Goal: Task Accomplishment & Management: Complete application form

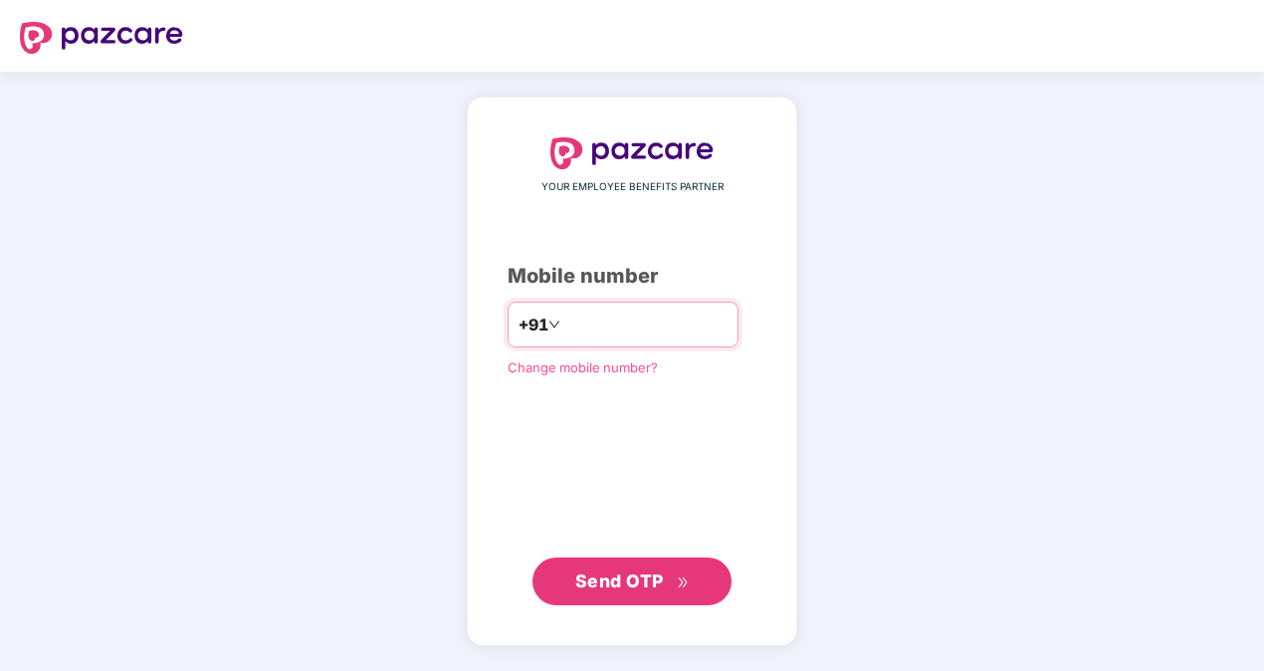
click at [668, 320] on input "**********" at bounding box center [646, 325] width 163 height 32
type input "**********"
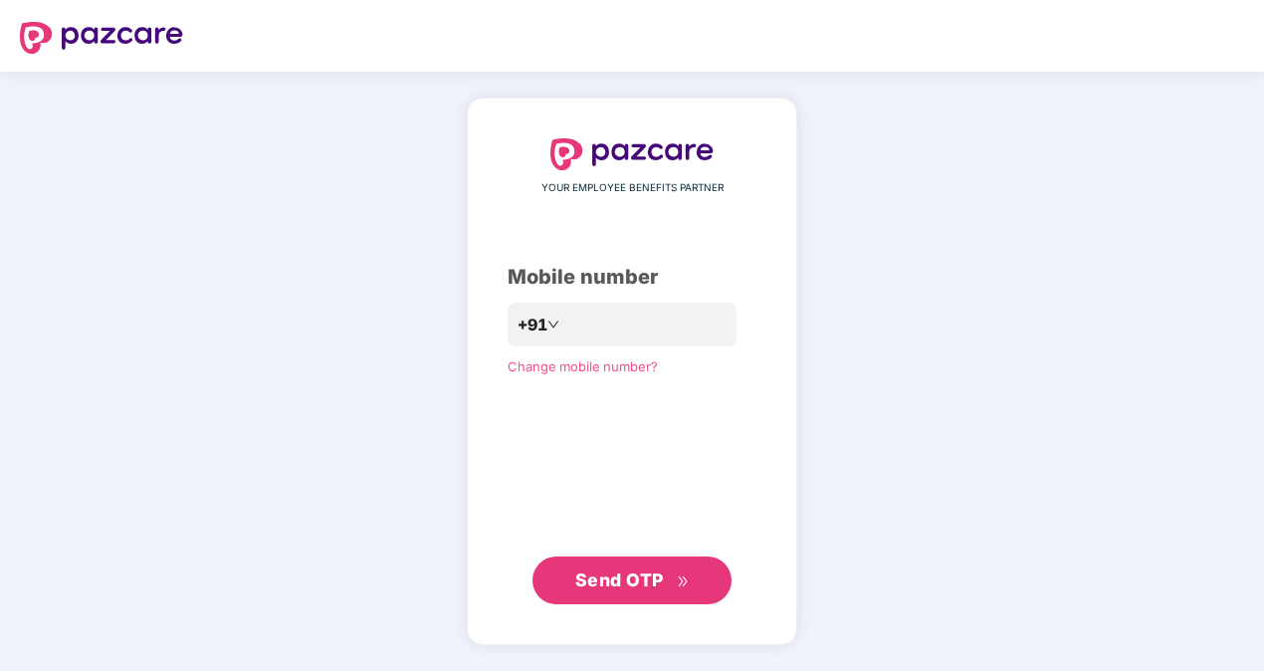
click at [641, 581] on span "Send OTP" at bounding box center [619, 580] width 89 height 21
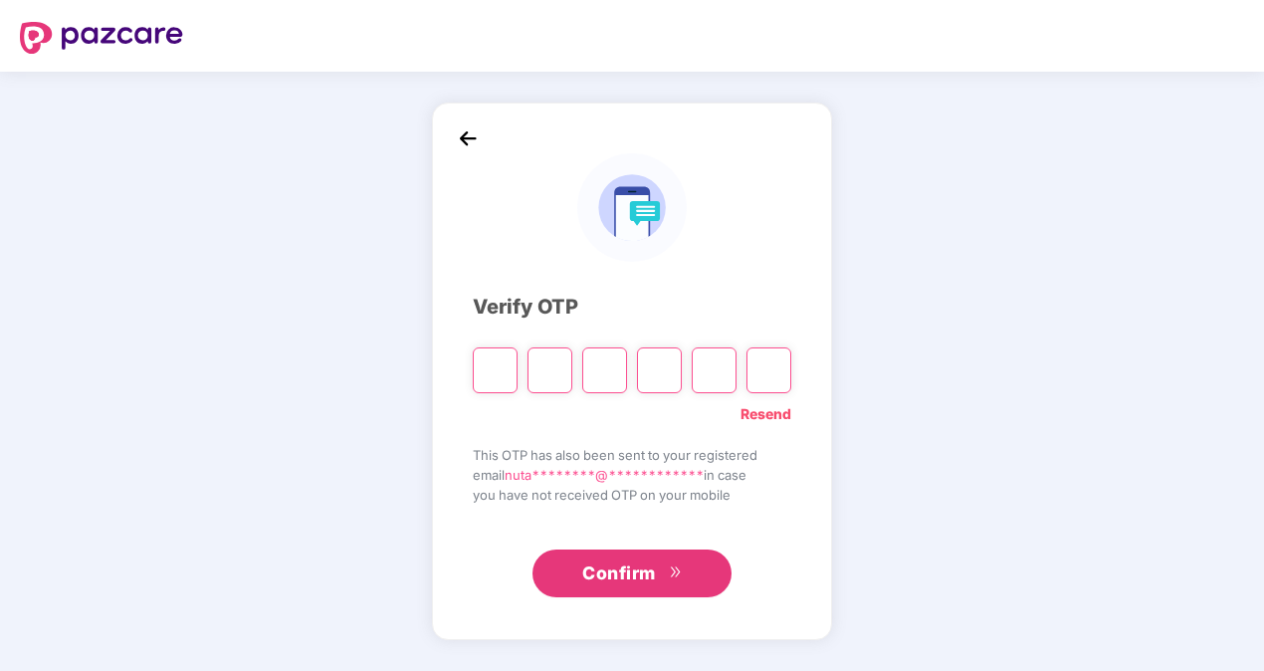
type input "*"
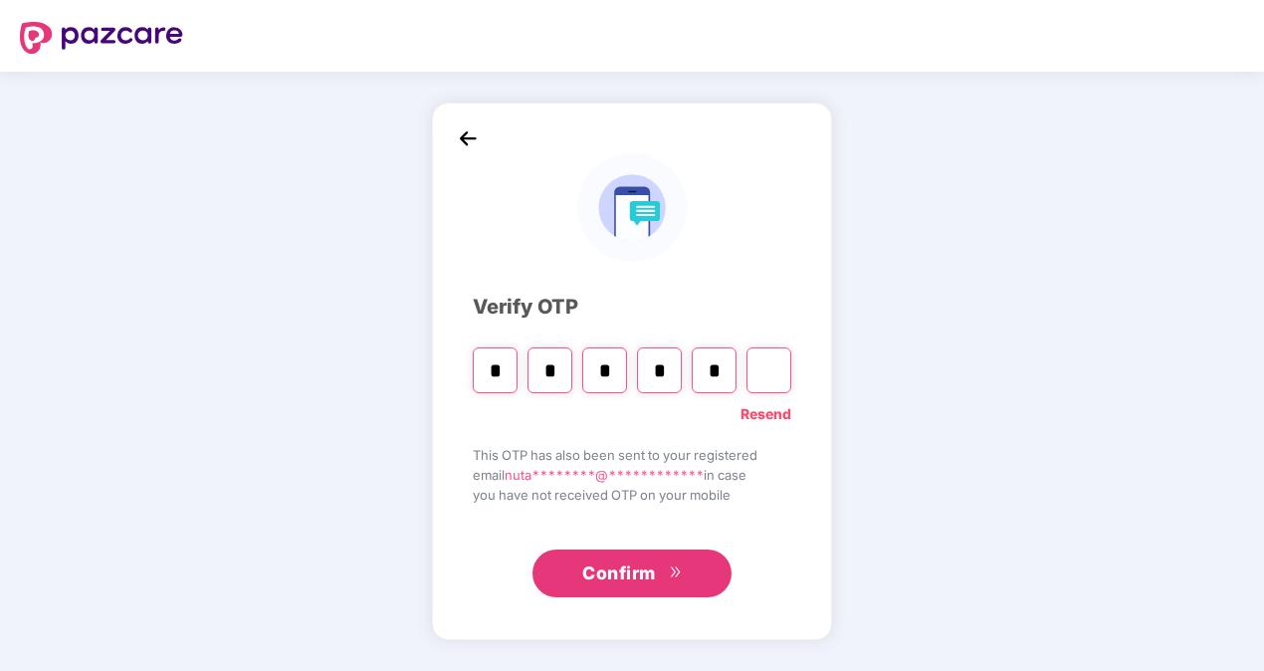
type input "*"
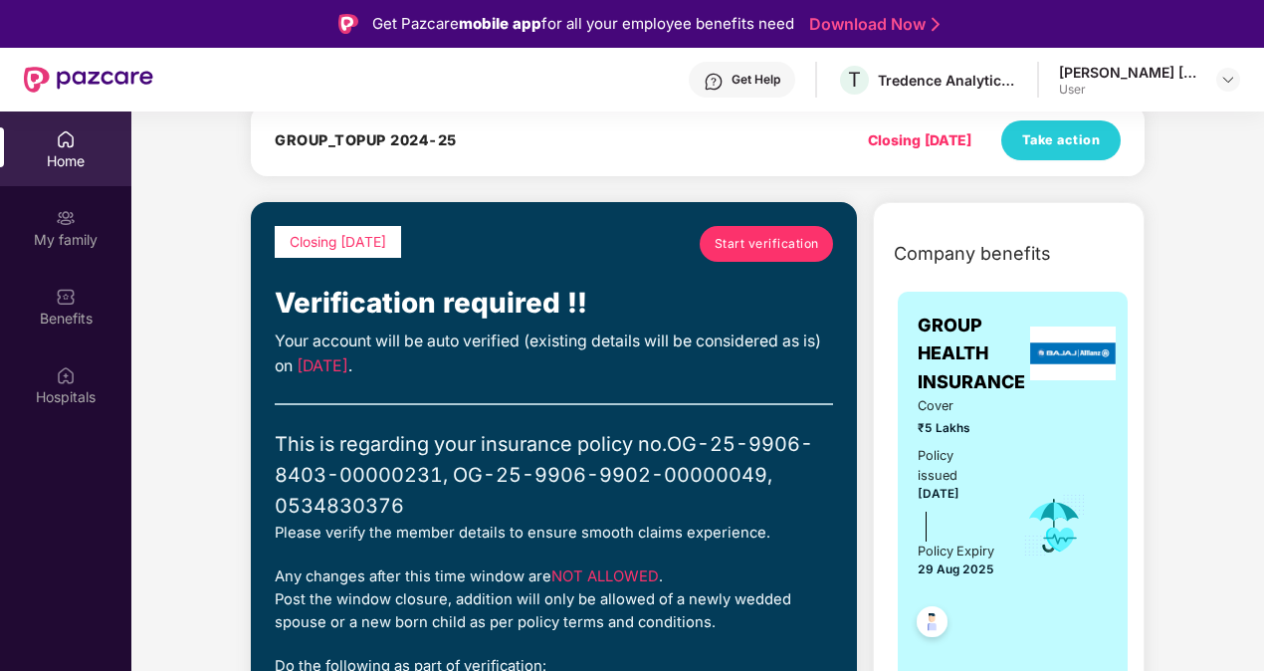
scroll to position [102, 0]
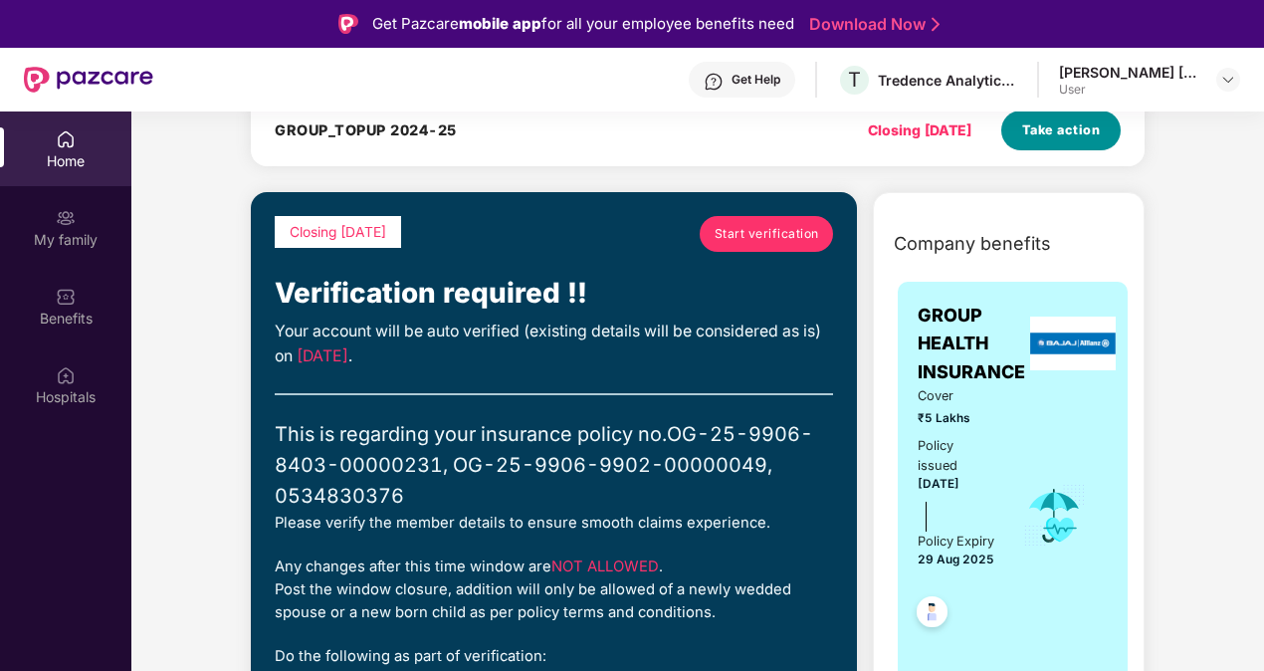
click at [1040, 133] on span "Take action" at bounding box center [1062, 130] width 79 height 20
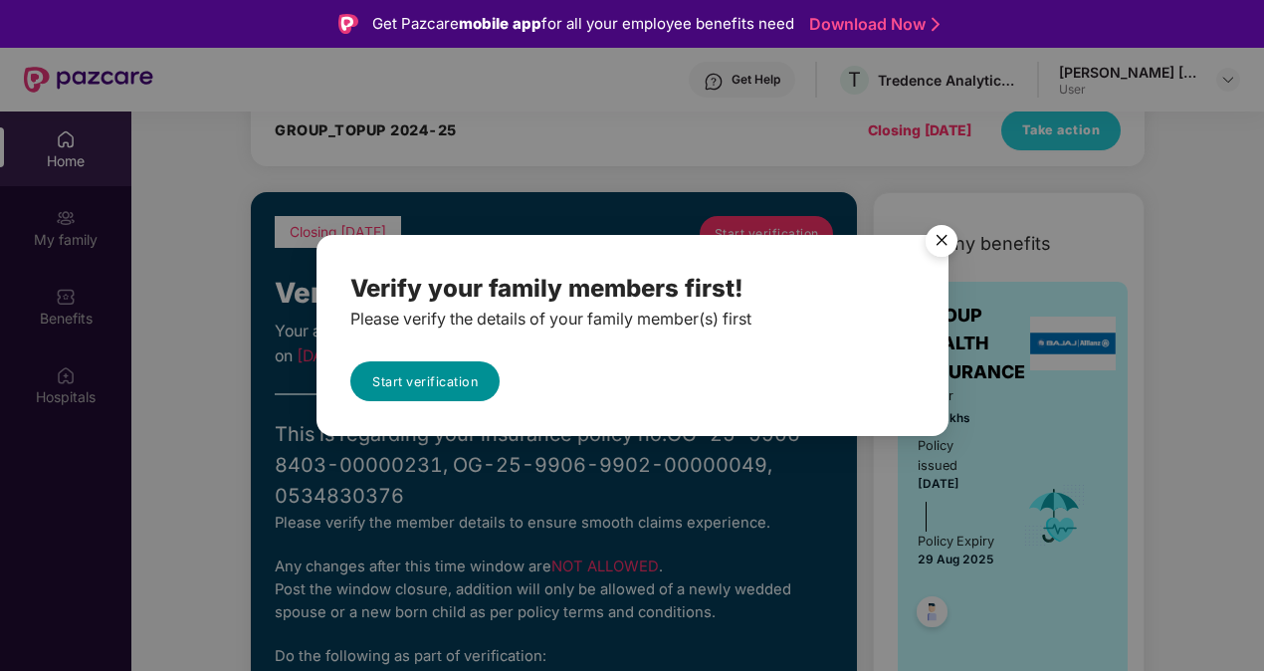
click at [460, 394] on link "Start verification" at bounding box center [424, 381] width 149 height 40
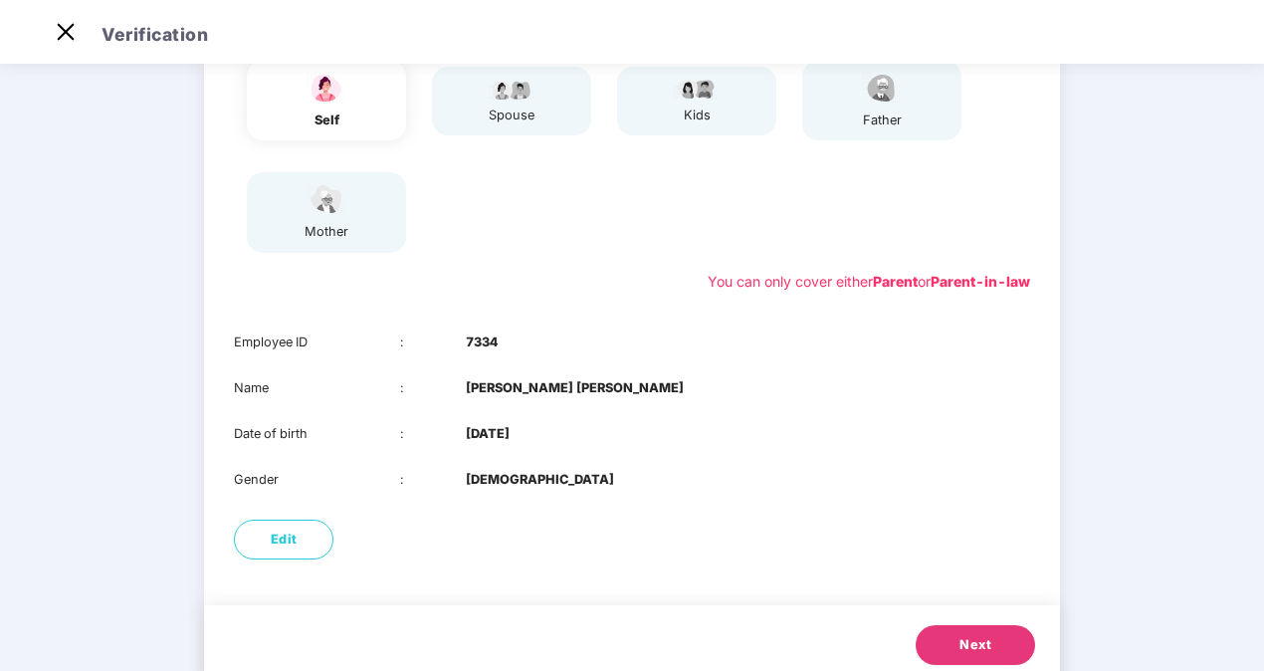
scroll to position [235, 0]
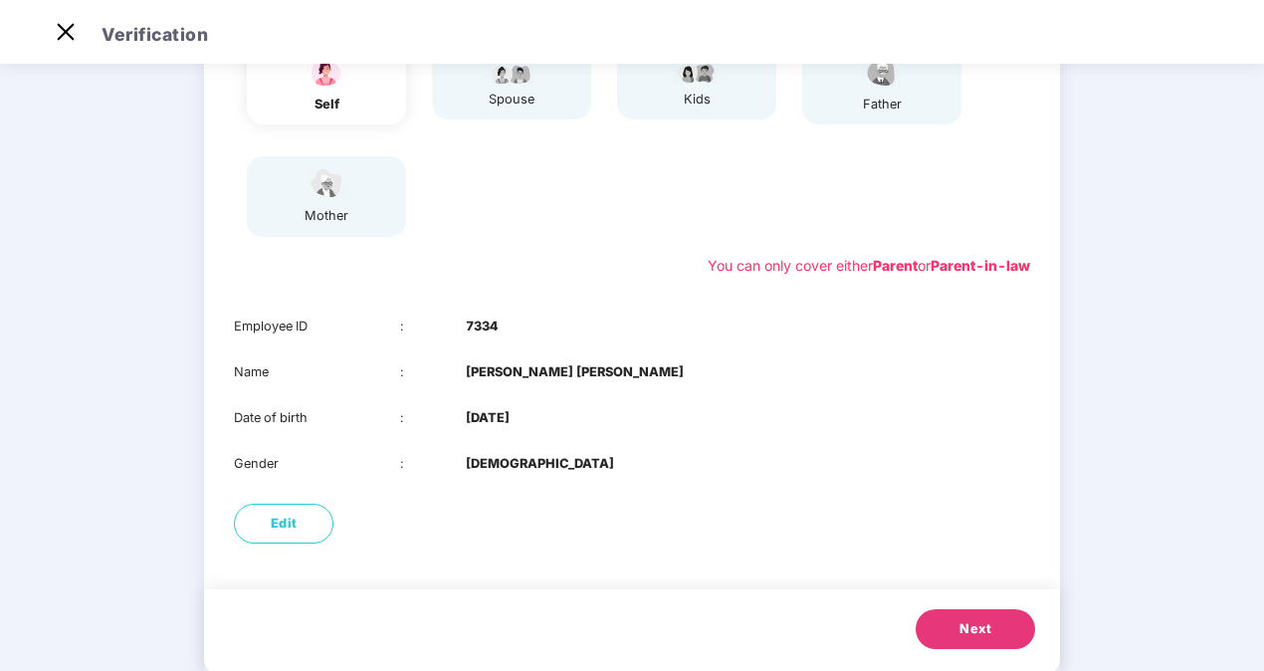
click at [986, 631] on span "Next" at bounding box center [976, 629] width 32 height 20
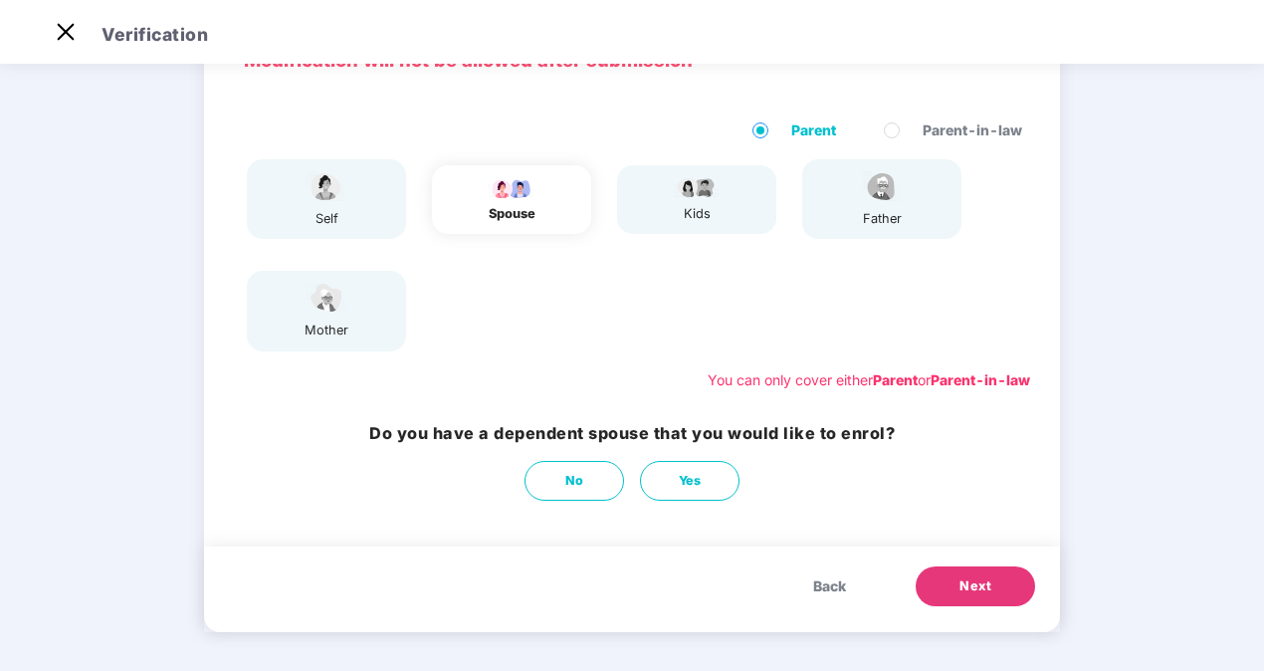
scroll to position [121, 0]
click at [635, 251] on div "self spouse kids father mother" at bounding box center [632, 254] width 812 height 208
click at [575, 492] on button "No" at bounding box center [575, 480] width 100 height 40
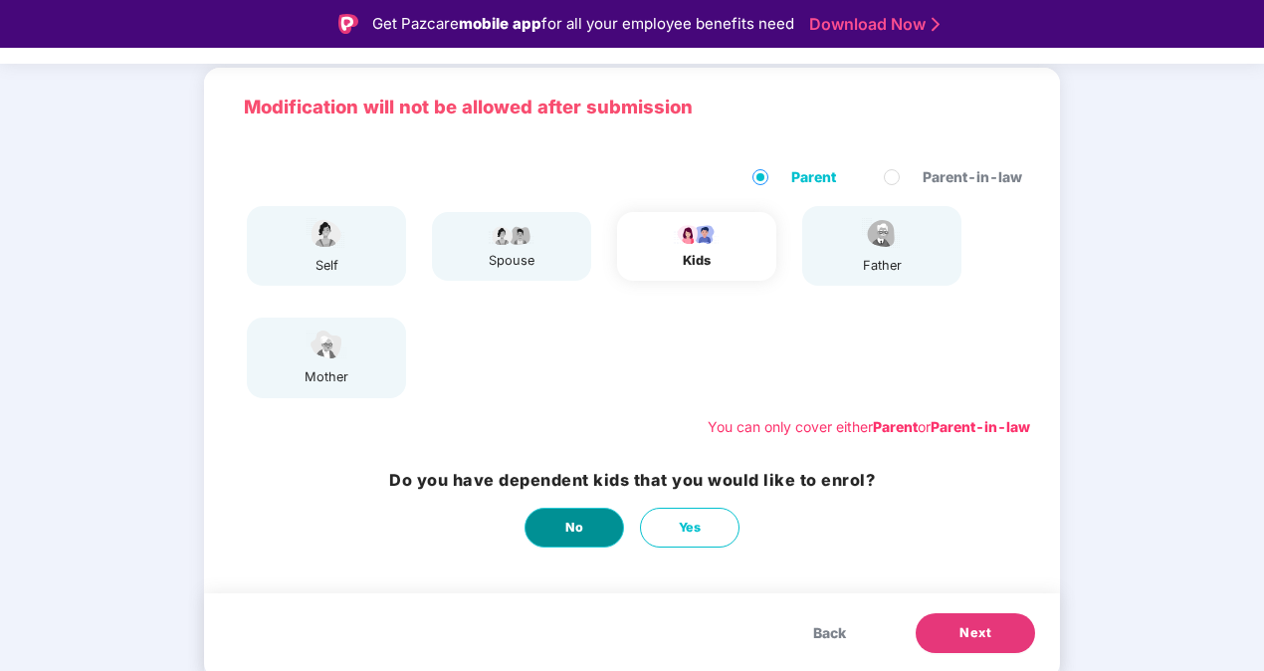
click at [558, 521] on button "No" at bounding box center [575, 528] width 100 height 40
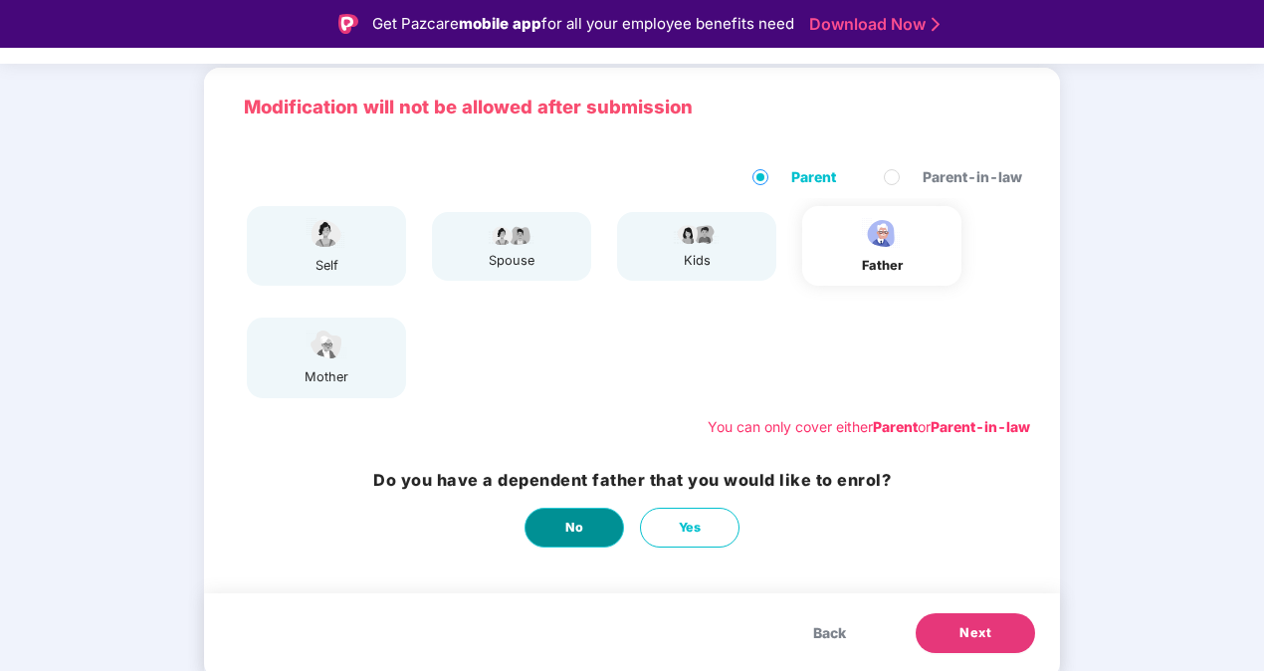
click at [577, 536] on span "No" at bounding box center [575, 528] width 19 height 20
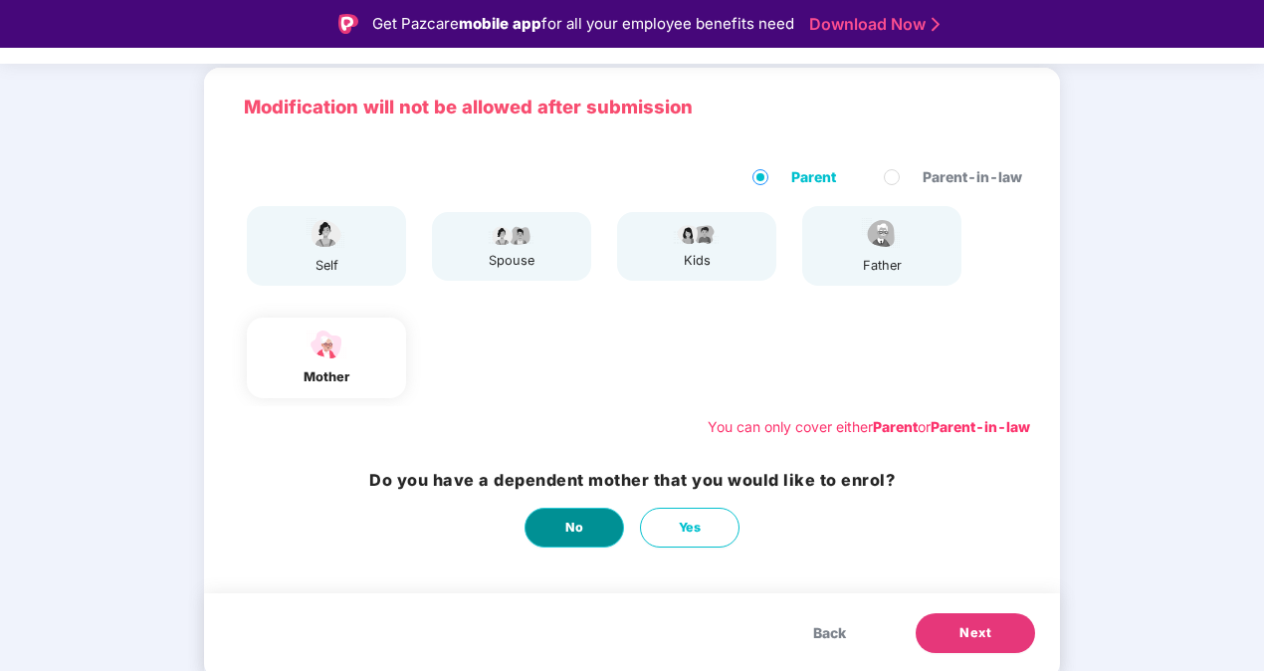
click at [581, 532] on span "No" at bounding box center [575, 528] width 19 height 20
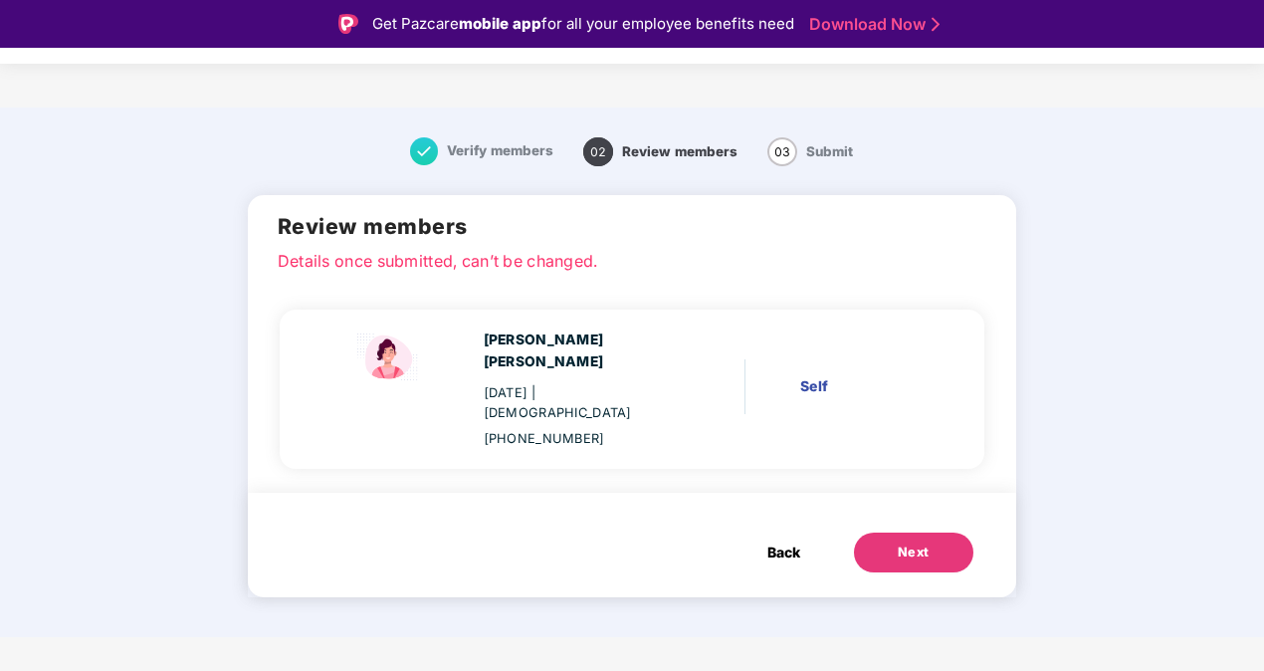
click at [884, 533] on button "Next" at bounding box center [913, 553] width 119 height 40
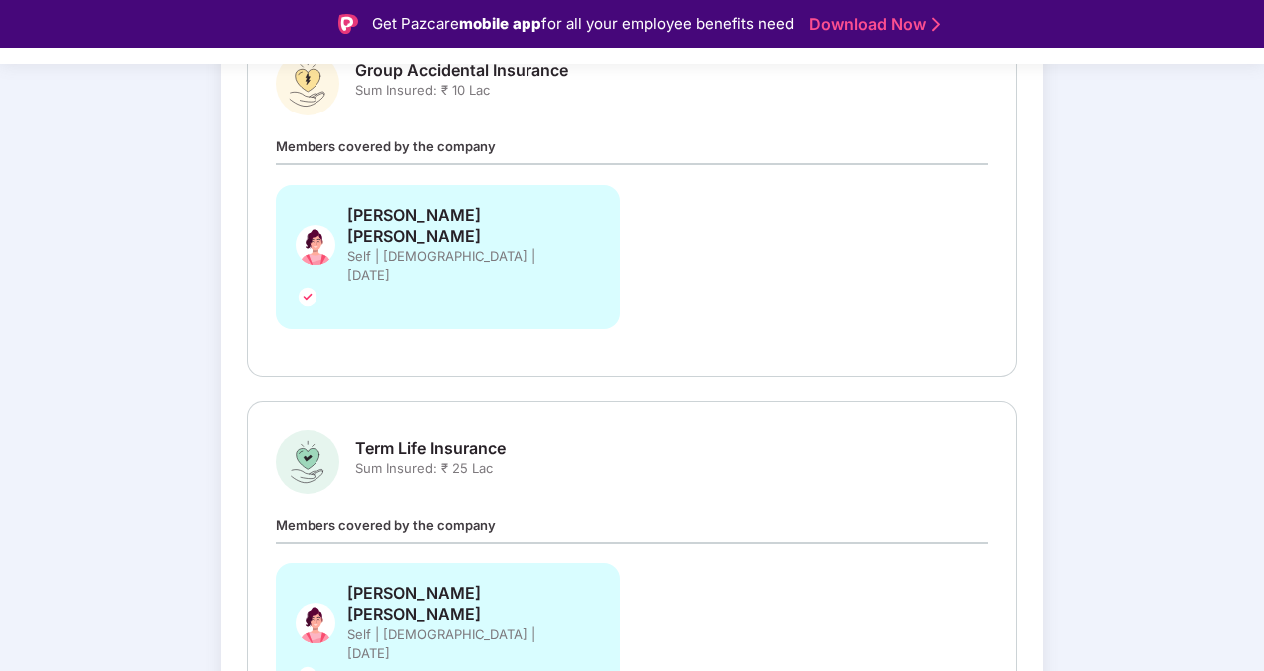
scroll to position [48, 0]
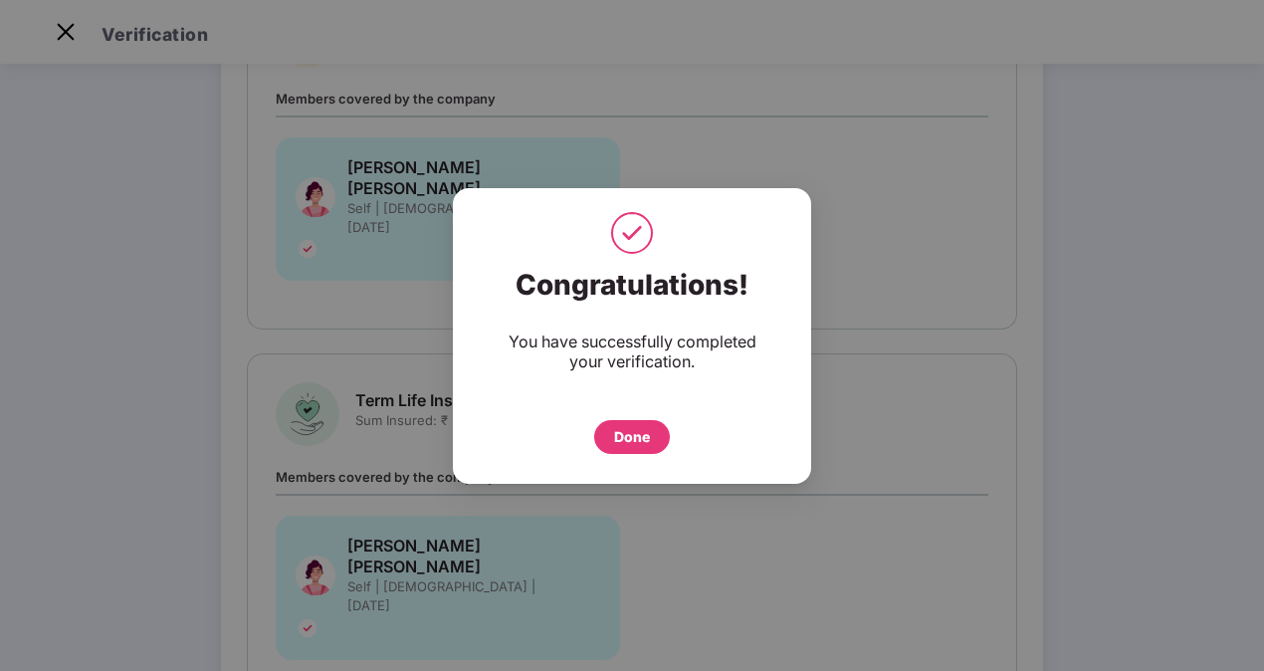
click at [613, 431] on div "Done" at bounding box center [632, 437] width 76 height 34
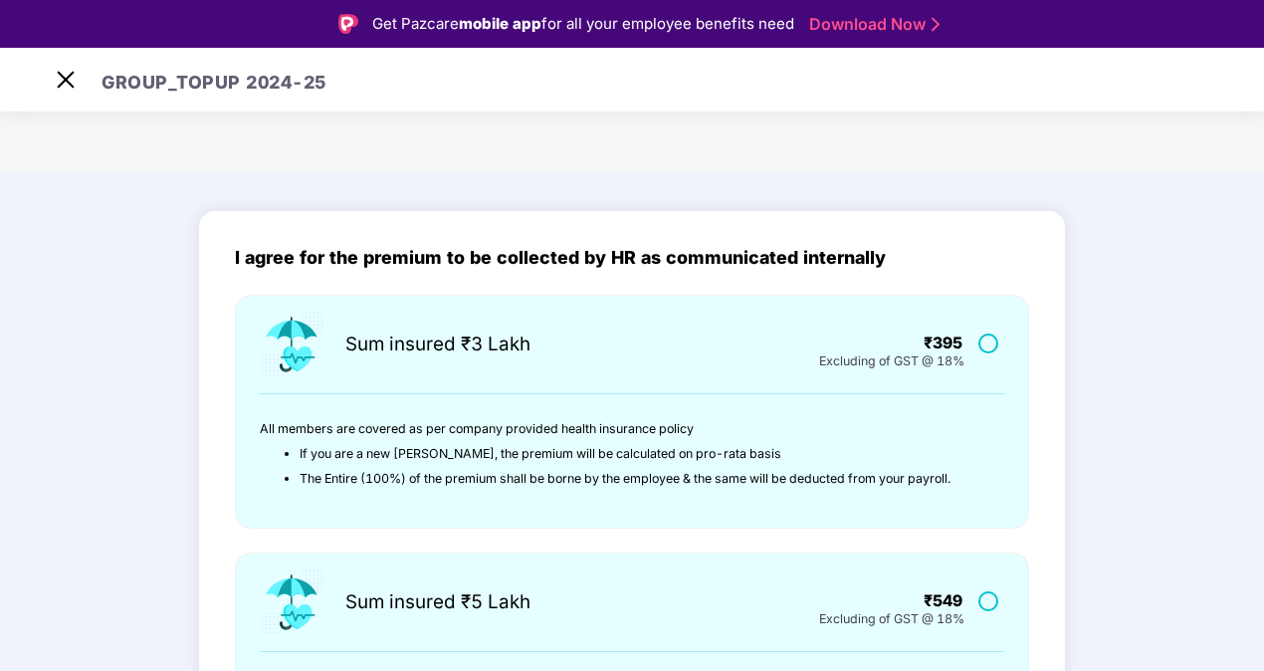
click at [974, 348] on div at bounding box center [991, 342] width 37 height 26
click at [980, 346] on label at bounding box center [991, 343] width 25 height 17
